Goal: Information Seeking & Learning: Find specific fact

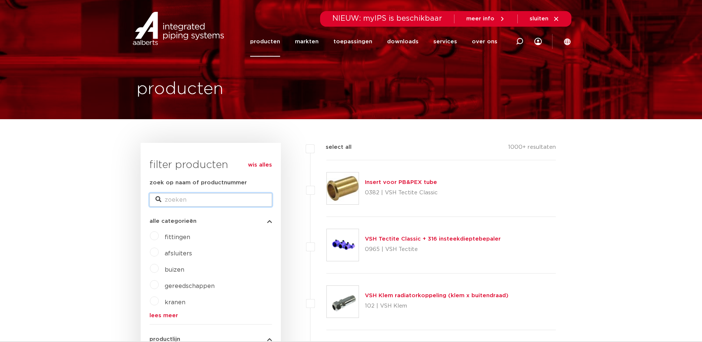
click at [218, 202] on input "zoek op naam of productnummer" at bounding box center [210, 199] width 122 height 13
type input "wasmachinekraan"
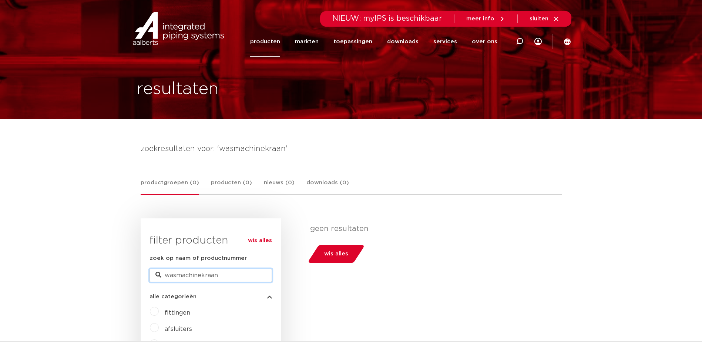
click at [222, 278] on input "wasmachinekraan" at bounding box center [210, 274] width 122 height 13
type input "wasmachine"
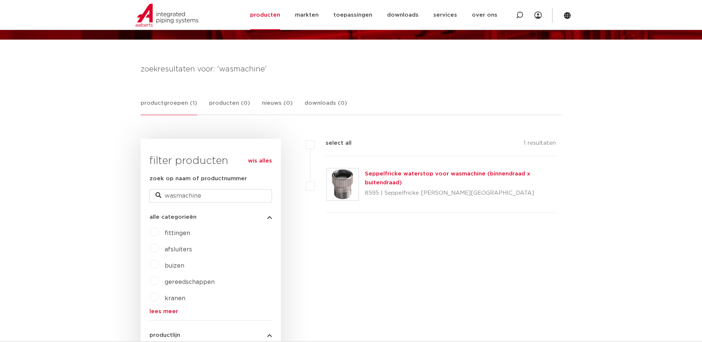
scroll to position [86, 0]
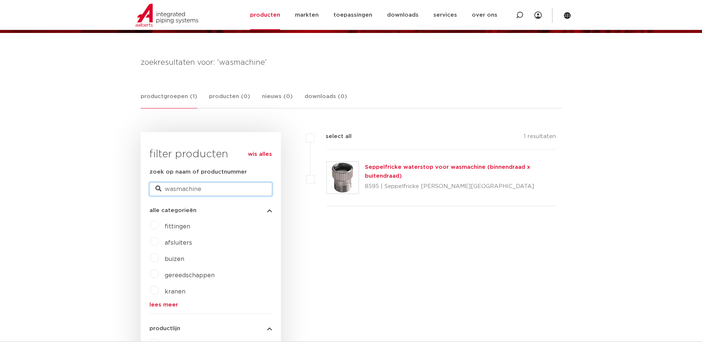
click at [208, 189] on input "wasmachine" at bounding box center [210, 188] width 122 height 13
drag, startPoint x: 208, startPoint y: 189, endPoint x: 131, endPoint y: 187, distance: 77.3
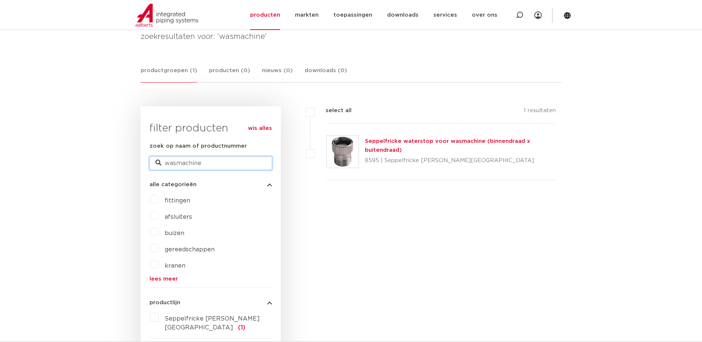
scroll to position [123, 0]
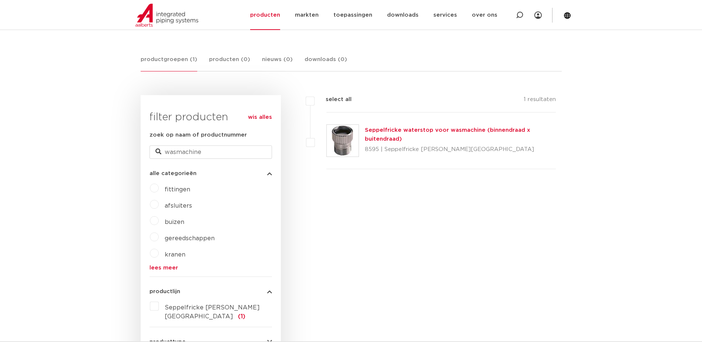
click at [178, 254] on span "kranen" at bounding box center [175, 254] width 21 height 6
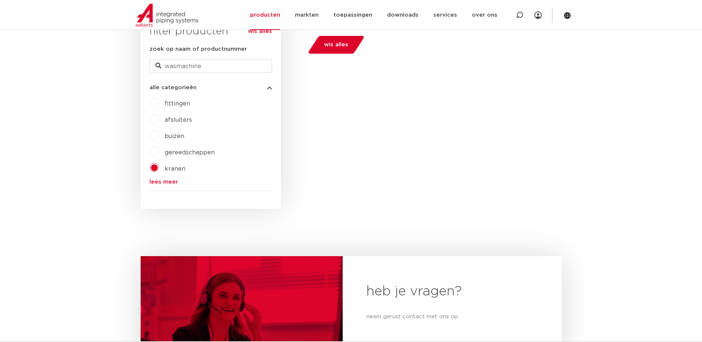
scroll to position [210, 0]
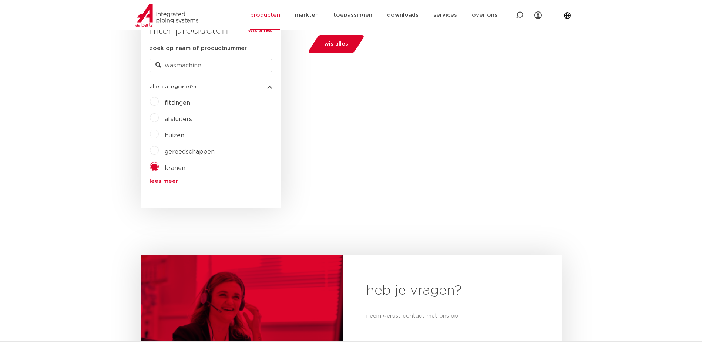
click at [168, 179] on link "lees meer" at bounding box center [210, 181] width 122 height 6
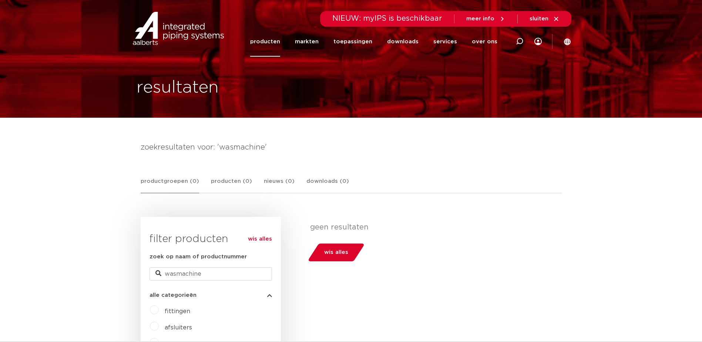
scroll to position [0, 0]
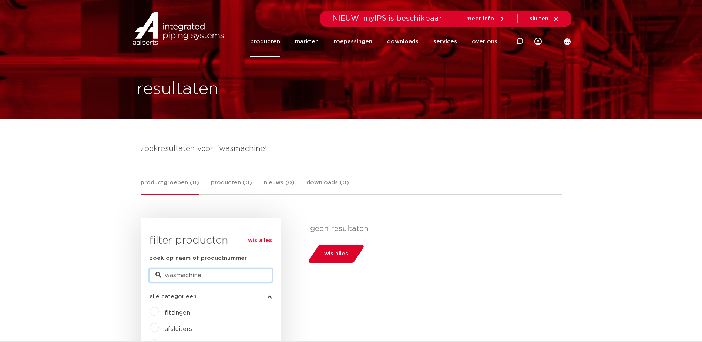
drag, startPoint x: 209, startPoint y: 272, endPoint x: 168, endPoint y: 276, distance: 40.5
click at [168, 276] on input "wasmachine" at bounding box center [210, 274] width 122 height 13
type input "w"
type input "kranen"
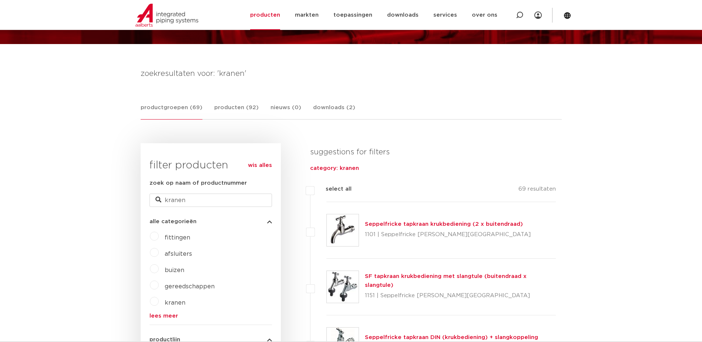
scroll to position [86, 0]
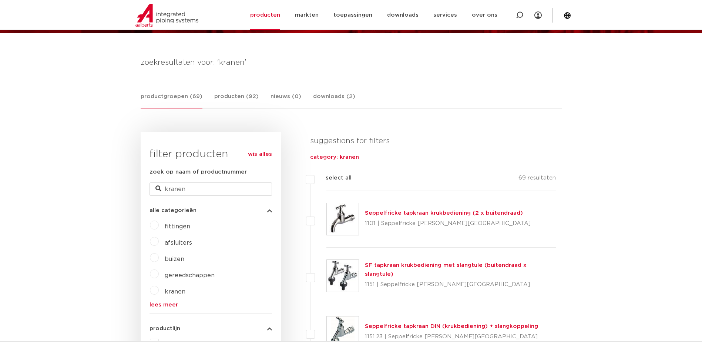
click at [341, 220] on img at bounding box center [343, 219] width 32 height 32
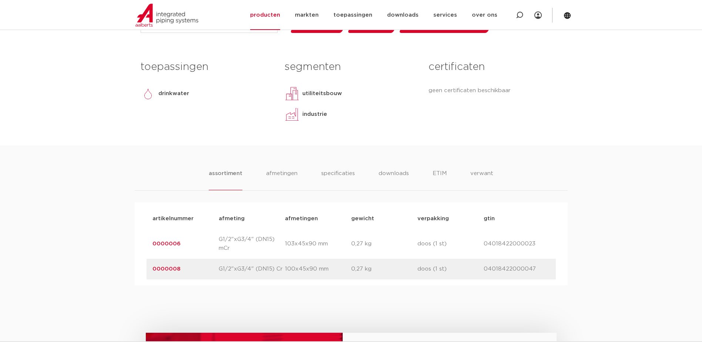
scroll to position [333, 0]
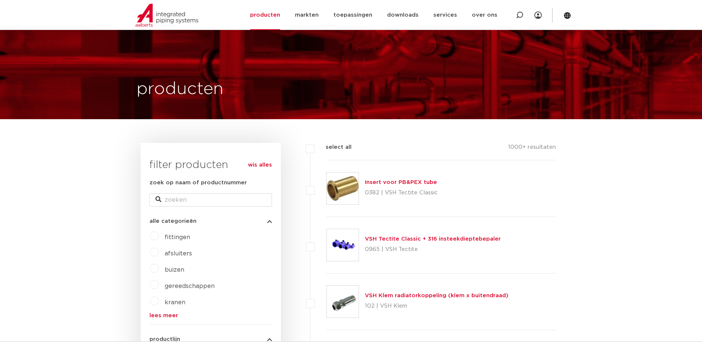
scroll to position [86, 0]
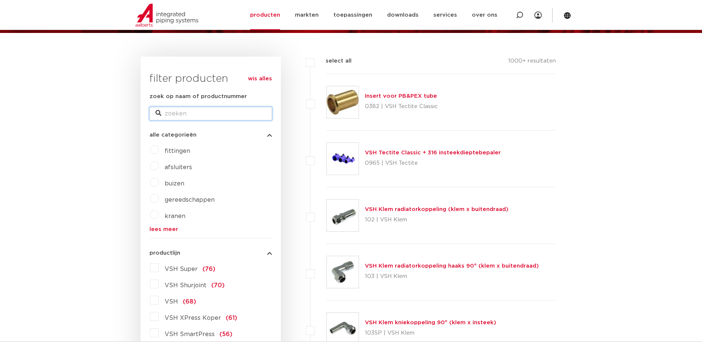
click at [189, 115] on input "zoek op naam of productnummer" at bounding box center [210, 113] width 122 height 13
type input "4755410"
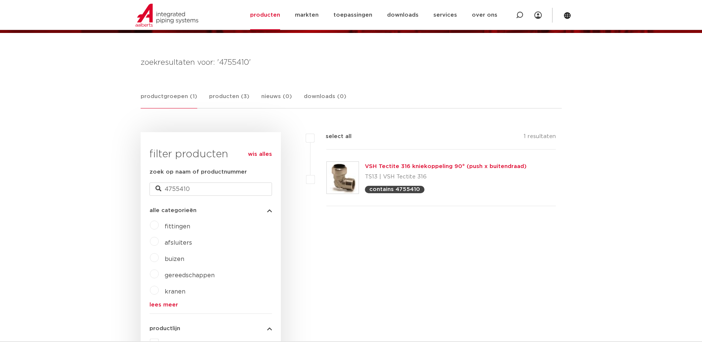
click at [341, 180] on img at bounding box center [343, 178] width 32 height 32
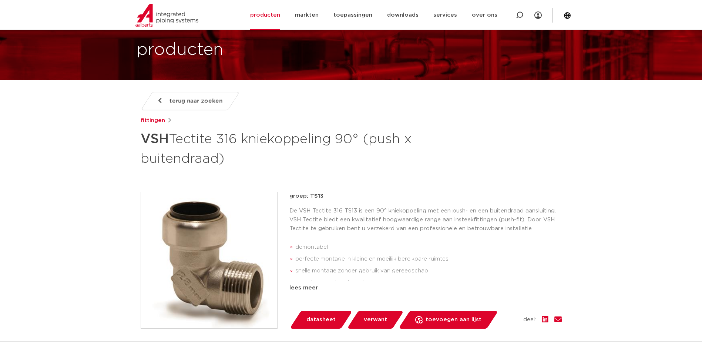
scroll to position [49, 0]
